Goal: Transaction & Acquisition: Purchase product/service

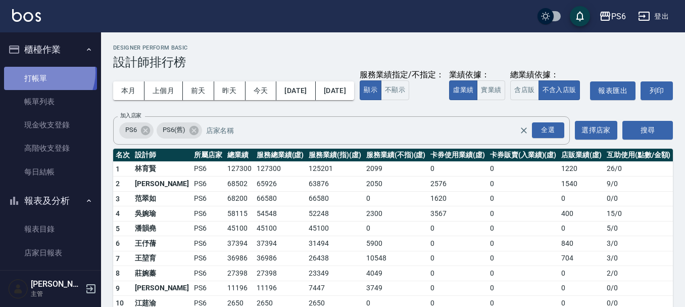
click at [42, 72] on link "打帳單" at bounding box center [50, 78] width 93 height 23
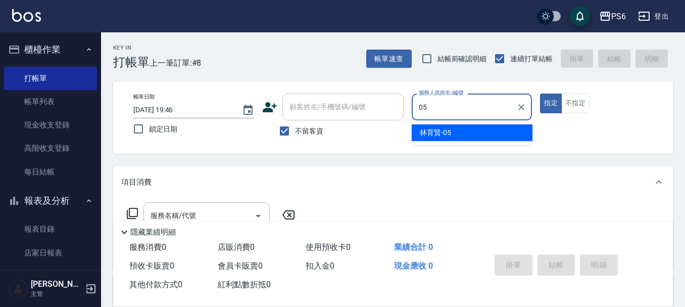
type input "[PERSON_NAME]-05"
type button "true"
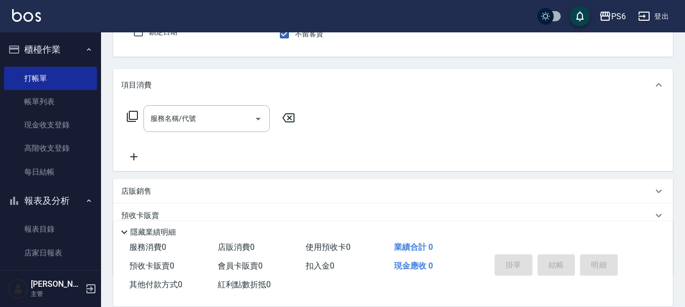
scroll to position [101, 0]
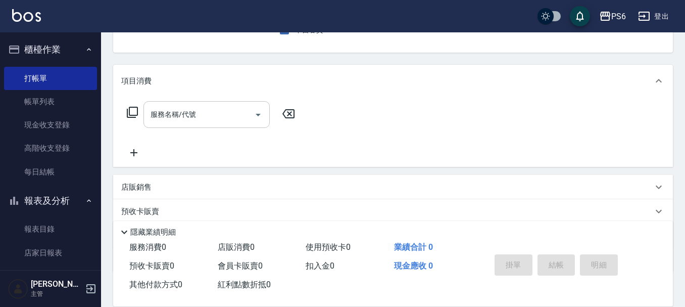
click at [226, 121] on input "服務名稱/代號" at bounding box center [199, 115] width 102 height 18
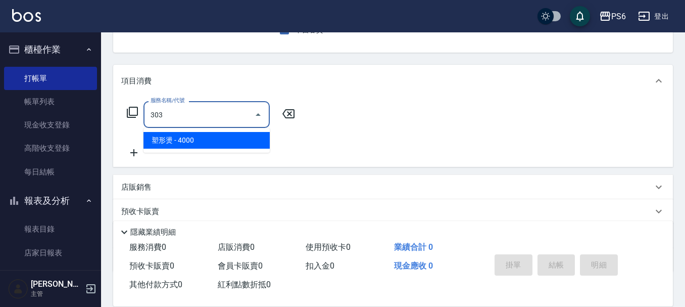
type input "塑形燙(303)"
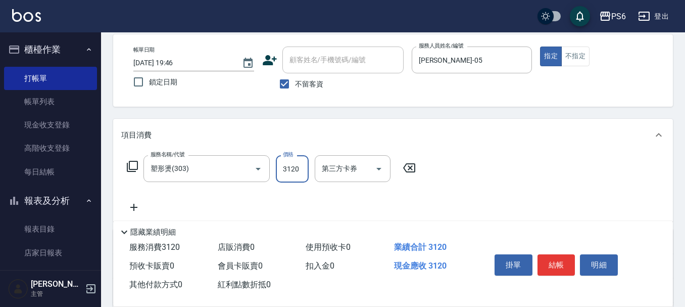
scroll to position [0, 0]
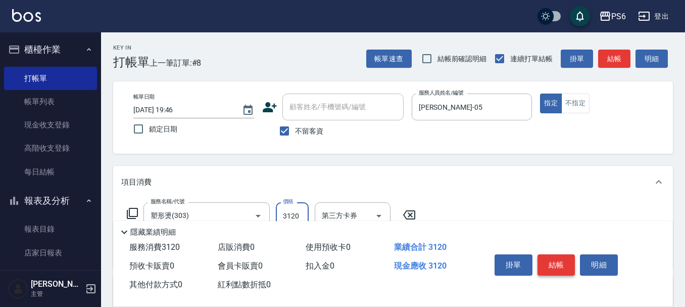
type input "3120"
click at [559, 262] on button "結帳" at bounding box center [557, 264] width 38 height 21
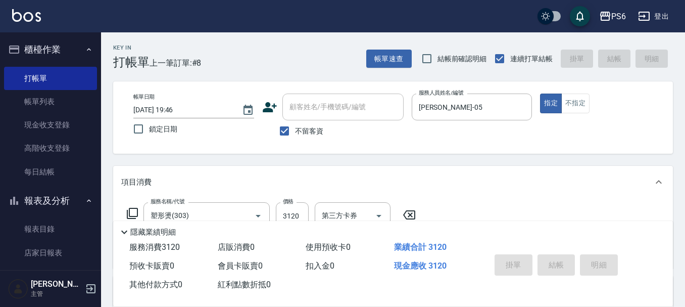
type input "[DATE] 19:47"
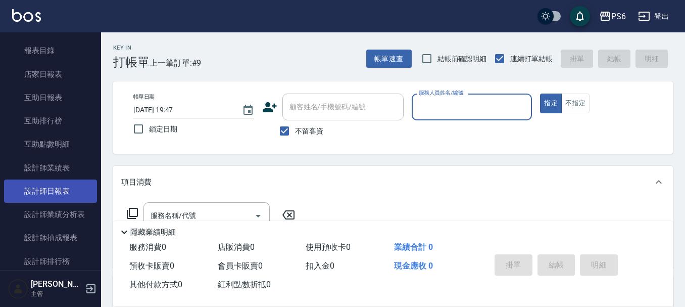
scroll to position [202, 0]
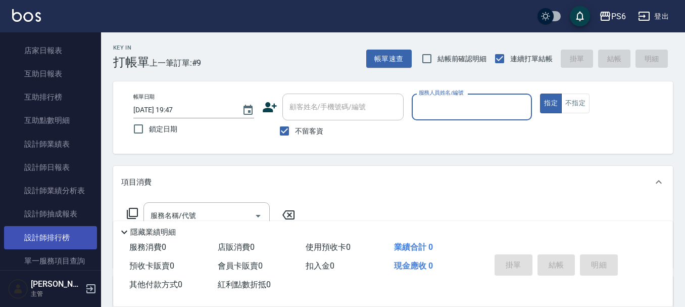
click at [69, 229] on link "設計師排行榜" at bounding box center [50, 237] width 93 height 23
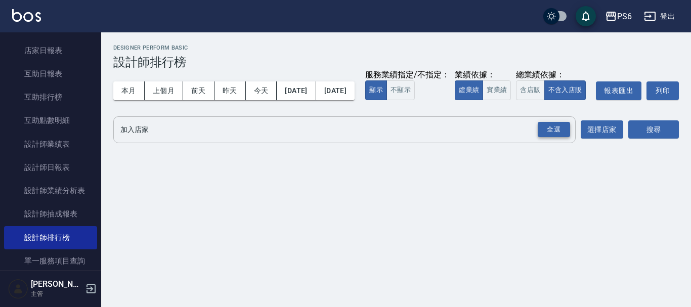
drag, startPoint x: 558, startPoint y: 154, endPoint x: 637, endPoint y: 157, distance: 78.9
click at [561, 137] on div "全選" at bounding box center [553, 130] width 32 height 16
click at [637, 140] on button "搜尋" at bounding box center [653, 130] width 51 height 19
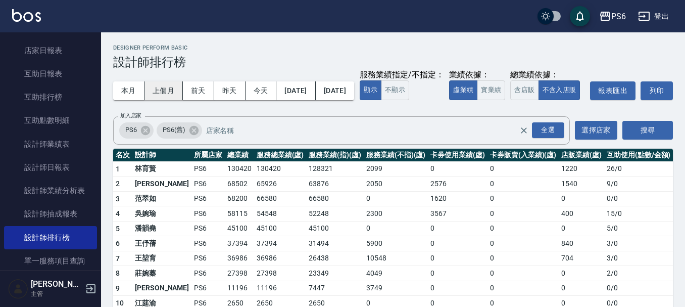
click at [177, 87] on button "上個月" at bounding box center [164, 90] width 38 height 19
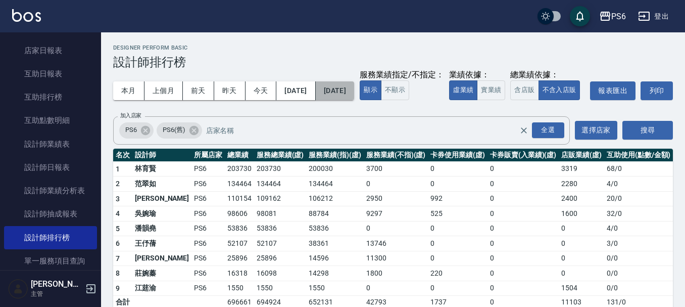
click at [349, 90] on button "[DATE]" at bounding box center [335, 90] width 38 height 19
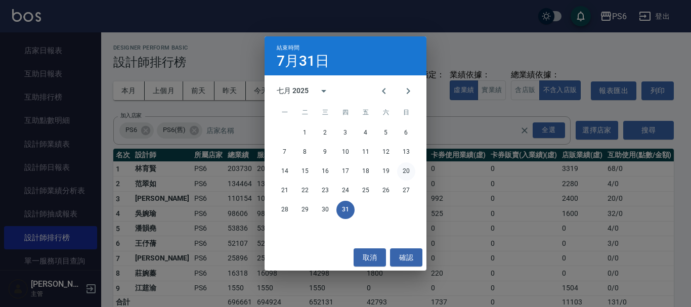
click at [408, 180] on button "20" at bounding box center [406, 171] width 18 height 18
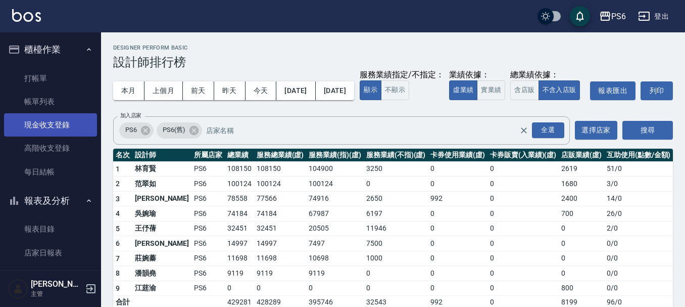
scroll to position [51, 0]
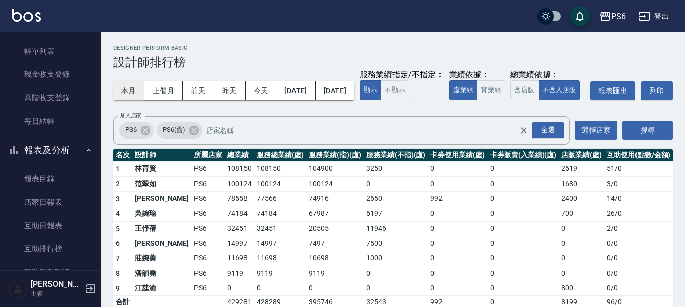
click at [135, 87] on button "本月" at bounding box center [128, 90] width 31 height 19
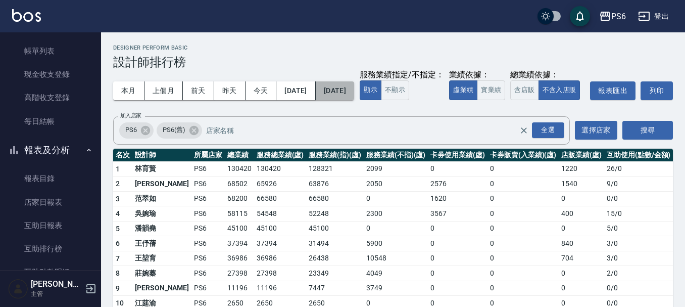
click at [354, 96] on button "[DATE]" at bounding box center [335, 90] width 38 height 19
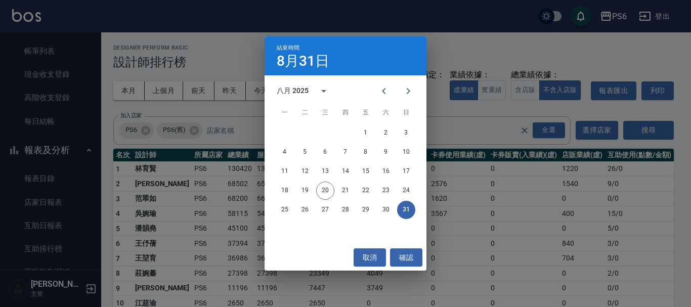
click at [532, 61] on div "結束時間 8月31日 八月 2025 一 二 三 四 五 六 日 1 2 3 4 5 6 7 8 9 10 11 12 13 14 15 16 17 18 1…" at bounding box center [345, 153] width 691 height 307
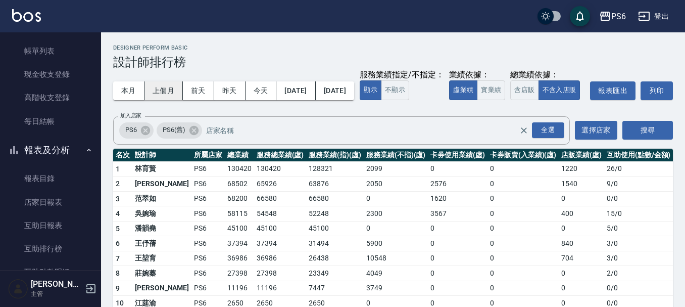
click at [173, 89] on button "上個月" at bounding box center [164, 90] width 38 height 19
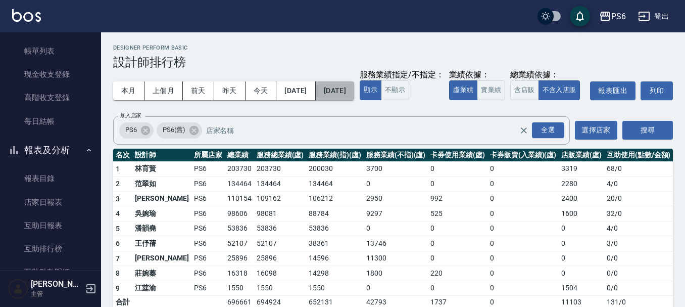
click at [354, 90] on button "[DATE]" at bounding box center [335, 90] width 38 height 19
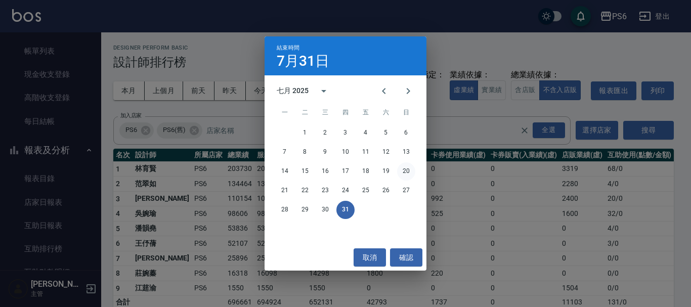
click at [403, 178] on button "20" at bounding box center [406, 171] width 18 height 18
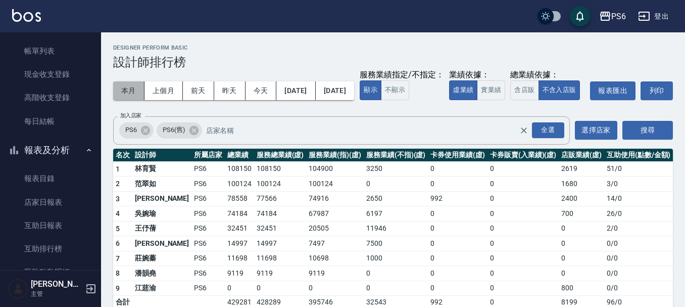
click at [132, 89] on button "本月" at bounding box center [128, 90] width 31 height 19
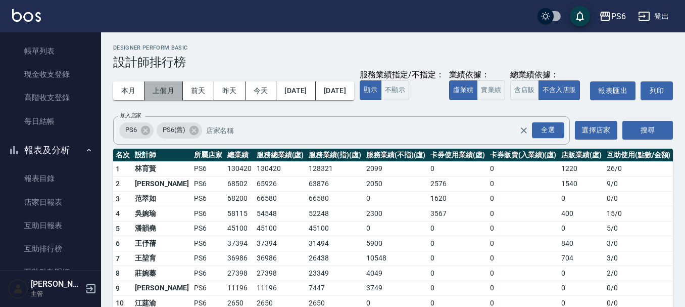
click at [172, 89] on button "上個月" at bounding box center [164, 90] width 38 height 19
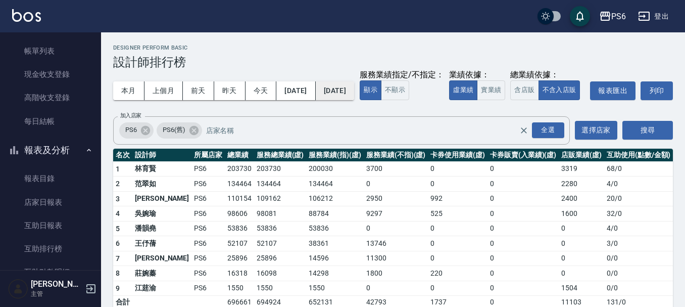
click at [354, 89] on button "[DATE]" at bounding box center [335, 90] width 38 height 19
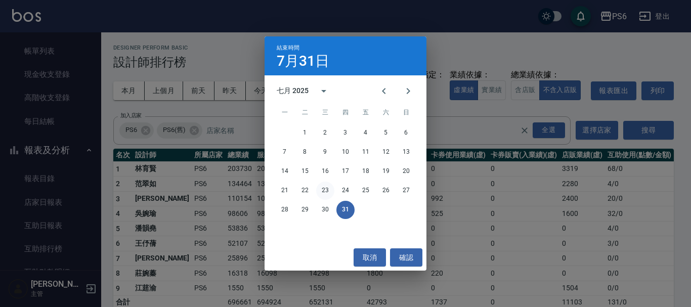
click at [323, 189] on button "23" at bounding box center [325, 190] width 18 height 18
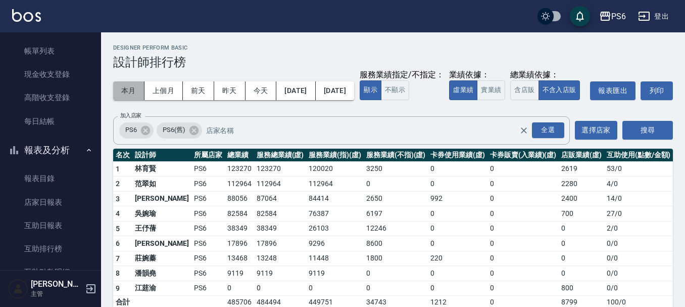
click at [127, 89] on button "本月" at bounding box center [128, 90] width 31 height 19
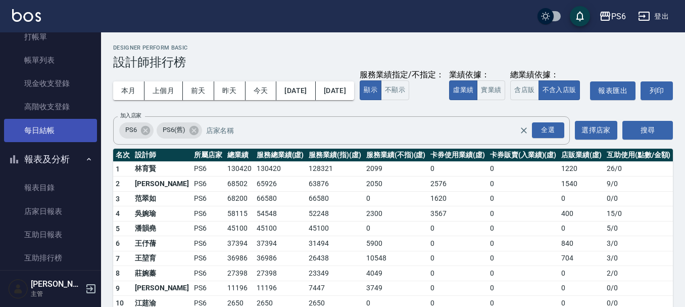
scroll to position [152, 0]
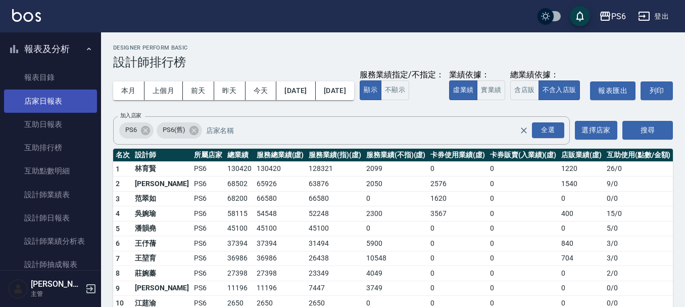
click at [58, 96] on link "店家日報表" at bounding box center [50, 100] width 93 height 23
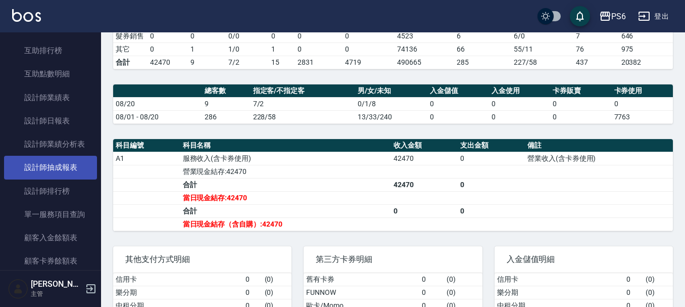
scroll to position [253, 0]
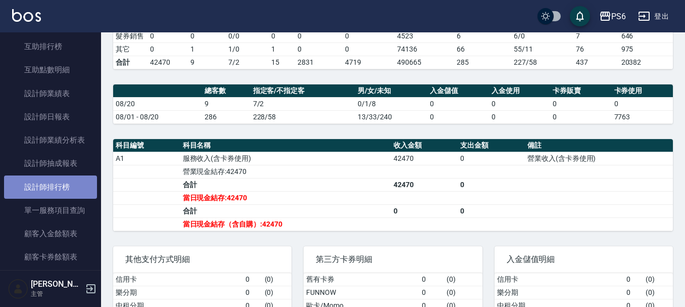
click at [76, 194] on link "設計師排行榜" at bounding box center [50, 186] width 93 height 23
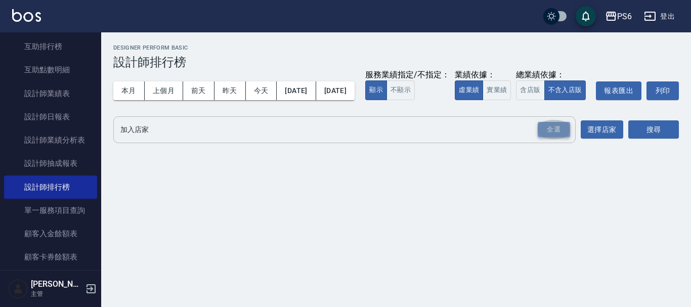
click at [563, 137] on div "全選" at bounding box center [553, 130] width 32 height 16
click at [651, 140] on button "搜尋" at bounding box center [653, 130] width 51 height 19
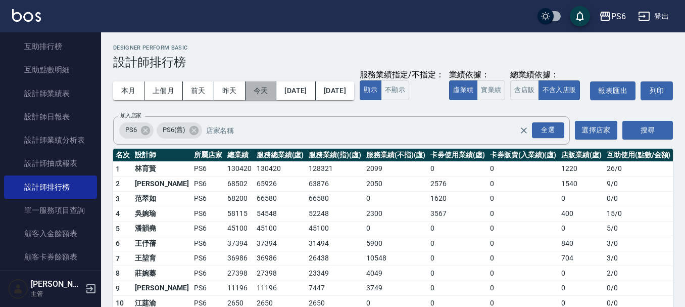
click at [258, 88] on button "今天" at bounding box center [261, 90] width 31 height 19
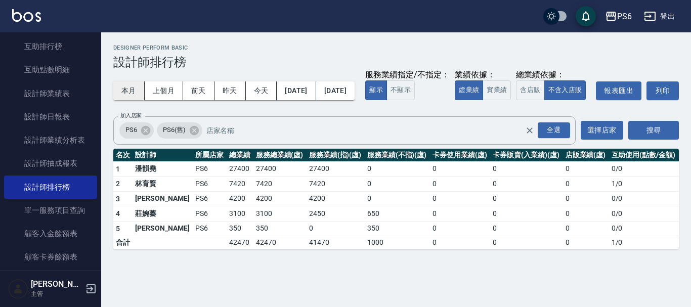
click at [131, 93] on button "本月" at bounding box center [128, 90] width 31 height 19
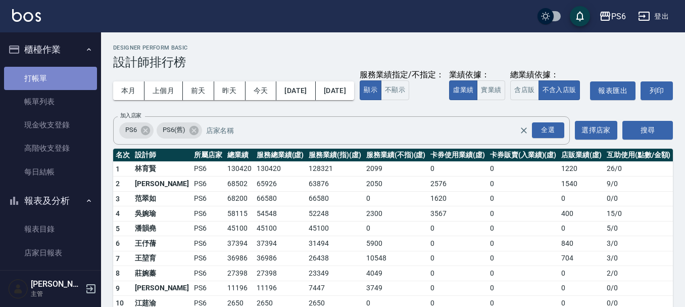
click at [54, 80] on link "打帳單" at bounding box center [50, 78] width 93 height 23
